Goal: Task Accomplishment & Management: Complete application form

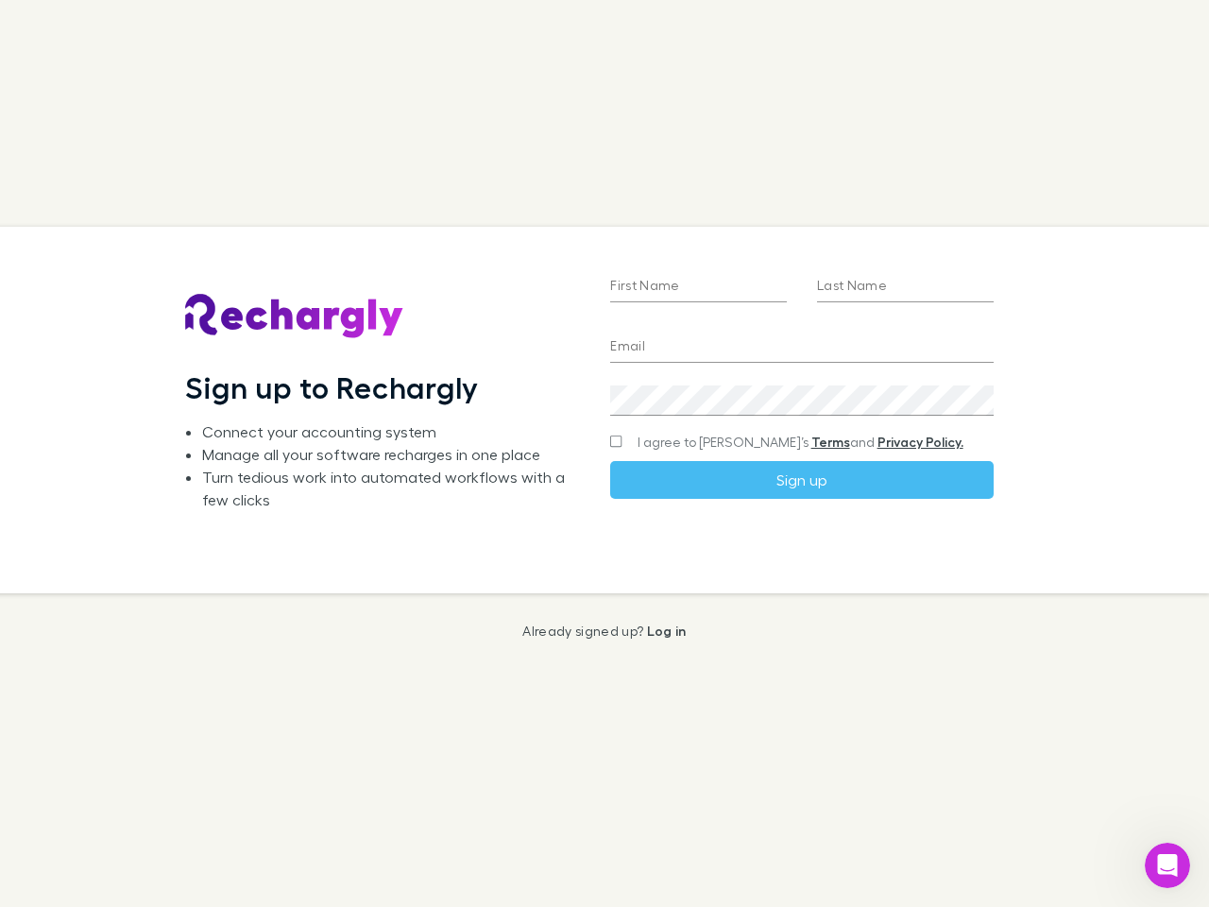
click at [604, 453] on div "First Name Last Name Email Create a password I agree to Rechargly’s Terms and P…" at bounding box center [801, 410] width 413 height 366
click at [698, 287] on input "First Name" at bounding box center [698, 287] width 177 height 30
click at [905, 287] on input "Last Name" at bounding box center [905, 287] width 177 height 30
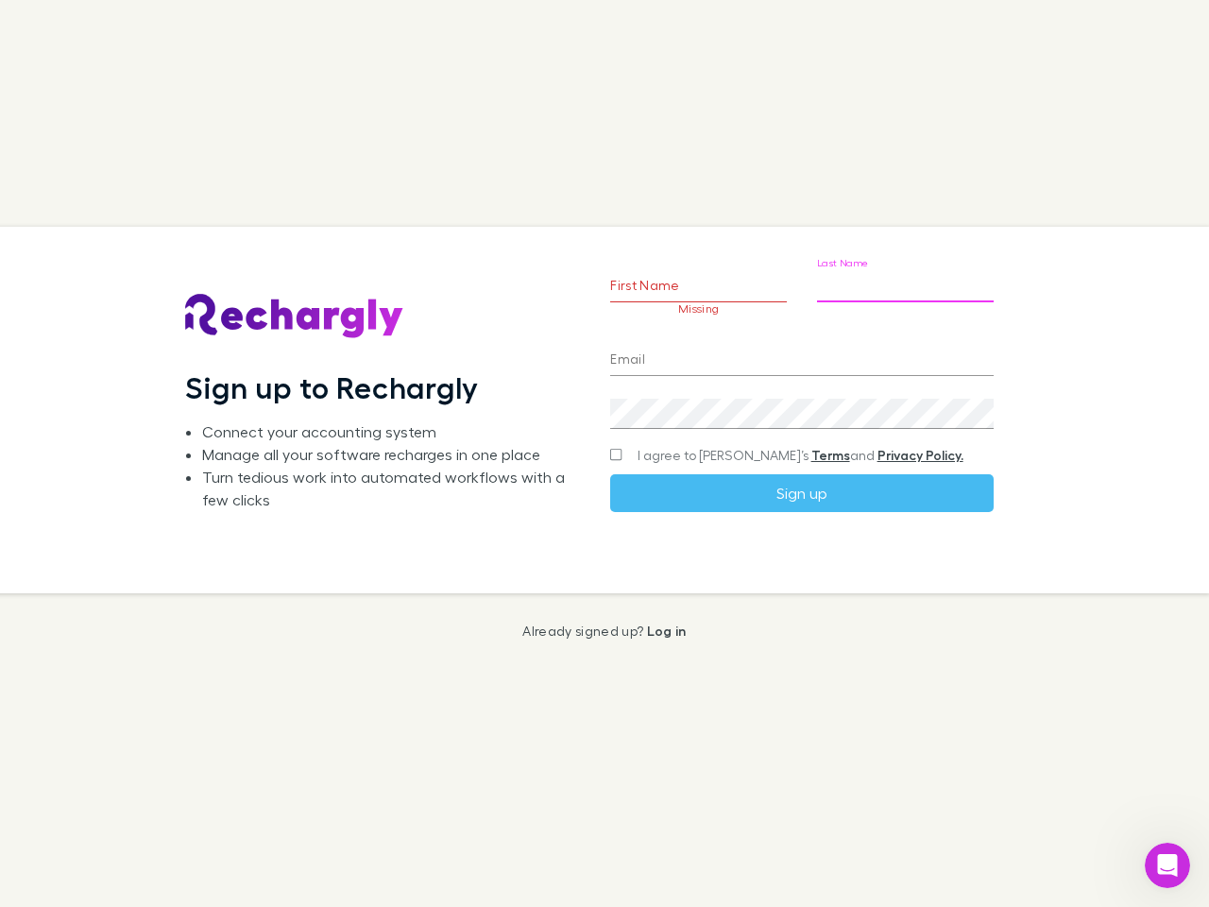
click at [801, 348] on input "Email" at bounding box center [801, 361] width 383 height 30
click at [801, 400] on div "Create a password" at bounding box center [801, 405] width 383 height 45
